Goal: Task Accomplishment & Management: Manage account settings

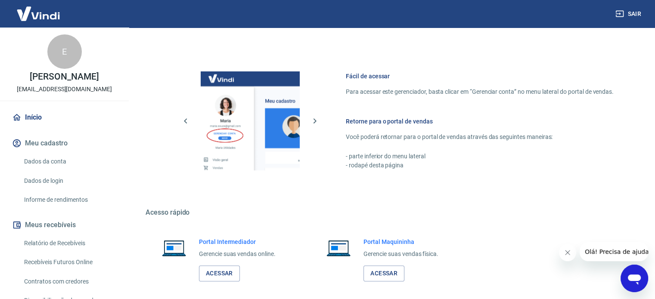
scroll to position [380, 0]
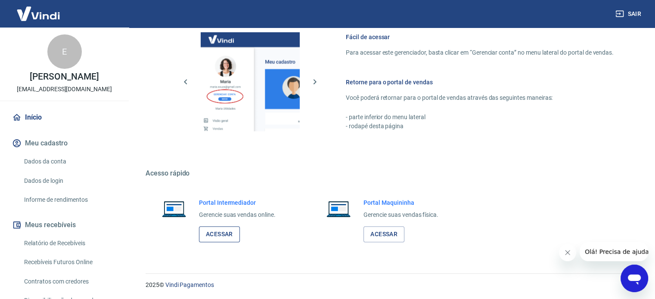
drag, startPoint x: 233, startPoint y: 237, endPoint x: 236, endPoint y: 226, distance: 11.7
click at [233, 237] on link "Acessar" at bounding box center [219, 235] width 41 height 16
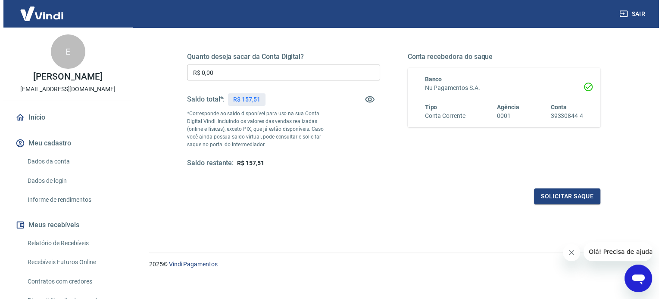
scroll to position [126, 0]
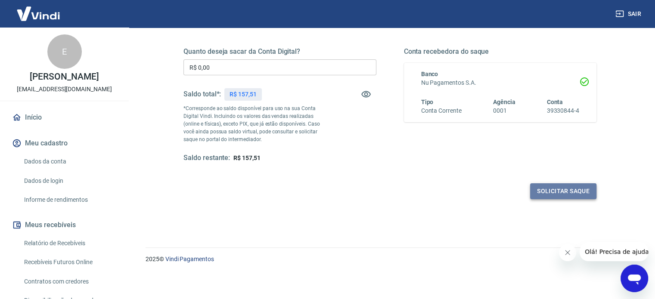
click at [546, 195] on button "Solicitar saque" at bounding box center [563, 192] width 66 height 16
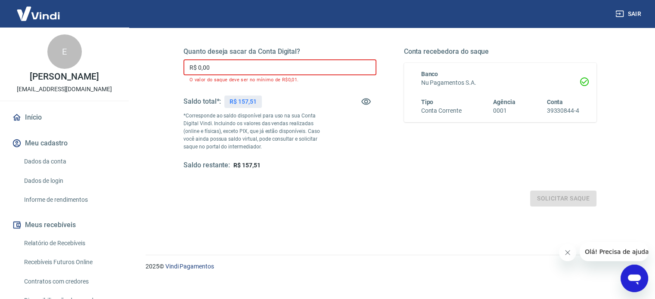
drag, startPoint x: 219, startPoint y: 67, endPoint x: 195, endPoint y: 69, distance: 24.2
click at [195, 69] on input "R$ 0,00" at bounding box center [280, 67] width 193 height 16
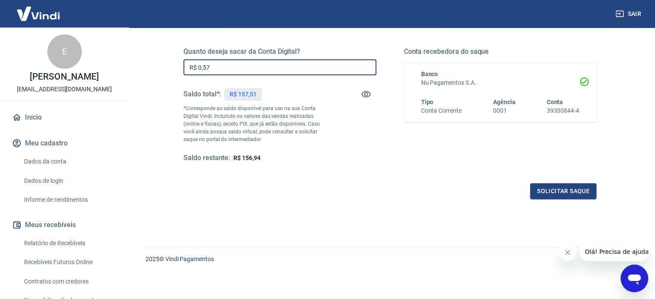
drag, startPoint x: 198, startPoint y: 65, endPoint x: 247, endPoint y: 65, distance: 48.7
click at [247, 65] on input "R$ 0,57" at bounding box center [280, 67] width 193 height 16
drag, startPoint x: 220, startPoint y: 67, endPoint x: 199, endPoint y: 69, distance: 21.2
click at [199, 69] on input "R$ 1,56" at bounding box center [280, 67] width 193 height 16
type input "R$ 157,51"
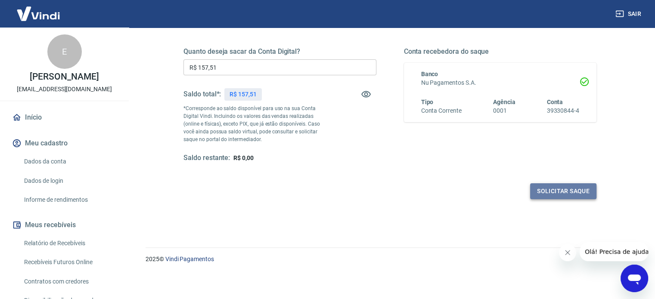
click at [538, 188] on button "Solicitar saque" at bounding box center [563, 192] width 66 height 16
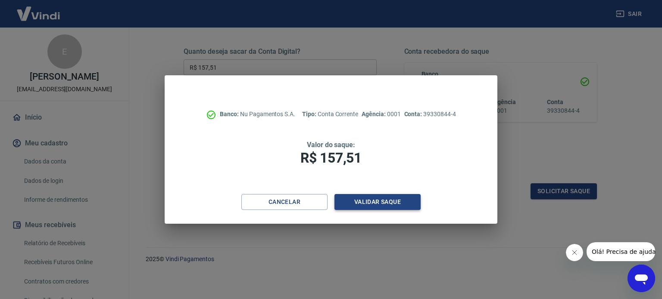
click at [358, 205] on button "Validar saque" at bounding box center [377, 202] width 86 height 16
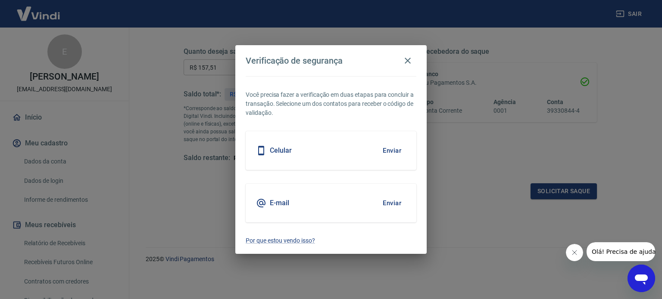
click at [393, 150] on button "Enviar" at bounding box center [392, 151] width 28 height 18
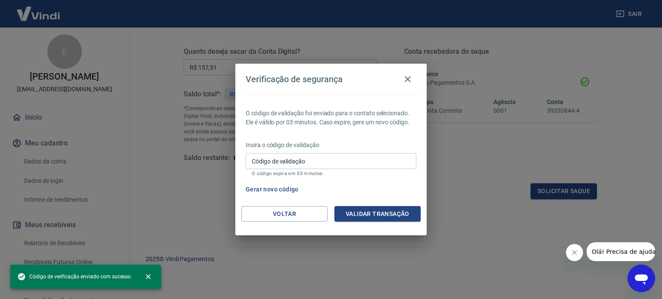
click at [347, 160] on input "Código de validação" at bounding box center [331, 161] width 171 height 16
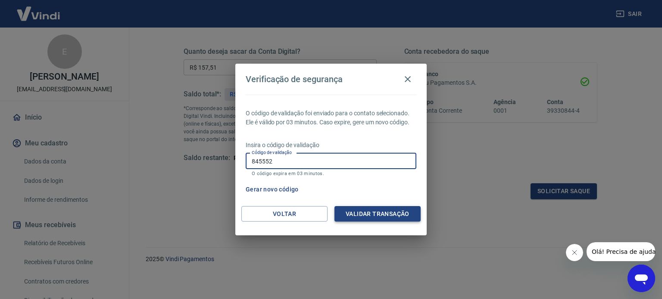
type input "845552"
click at [370, 217] on button "Validar transação" at bounding box center [377, 214] width 86 height 16
